Goal: Check status: Check status

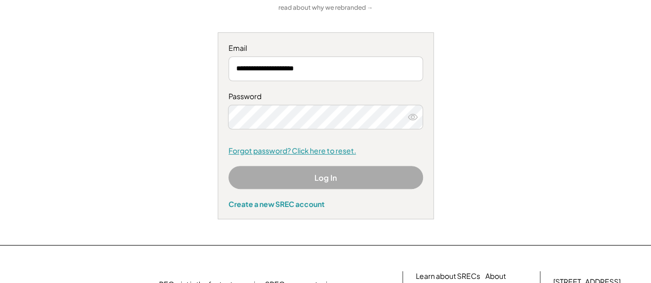
scroll to position [103, 0]
click at [322, 175] on button "Log In" at bounding box center [325, 177] width 194 height 23
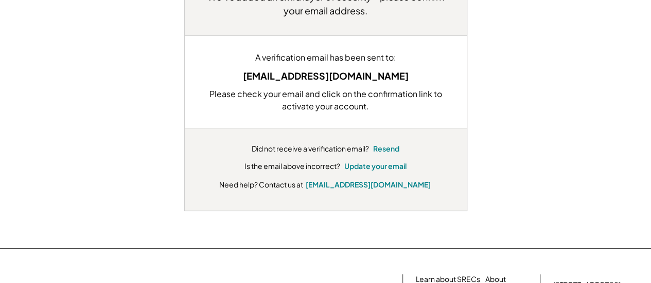
scroll to position [103, 0]
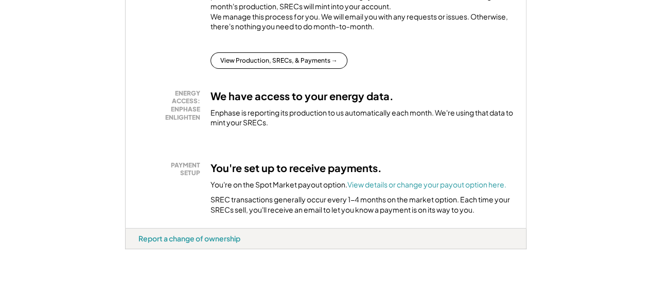
scroll to position [309, 0]
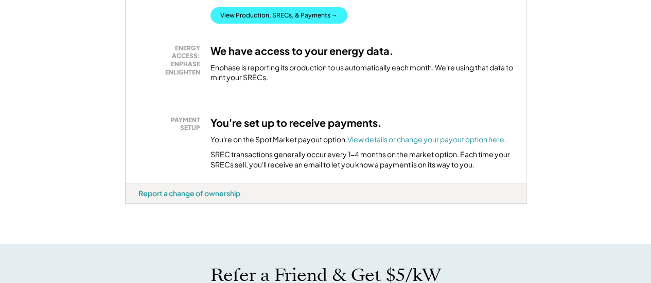
click at [285, 24] on button "View Production, SRECs, & Payments →" at bounding box center [278, 15] width 137 height 16
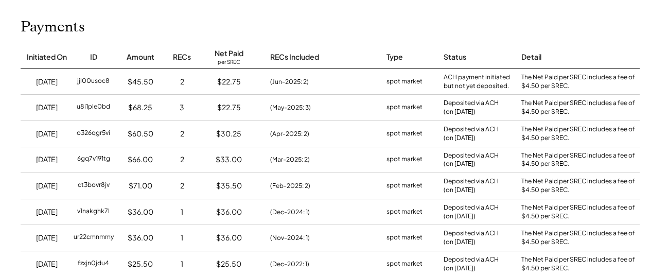
scroll to position [103, 0]
